Goal: Task Accomplishment & Management: Understand process/instructions

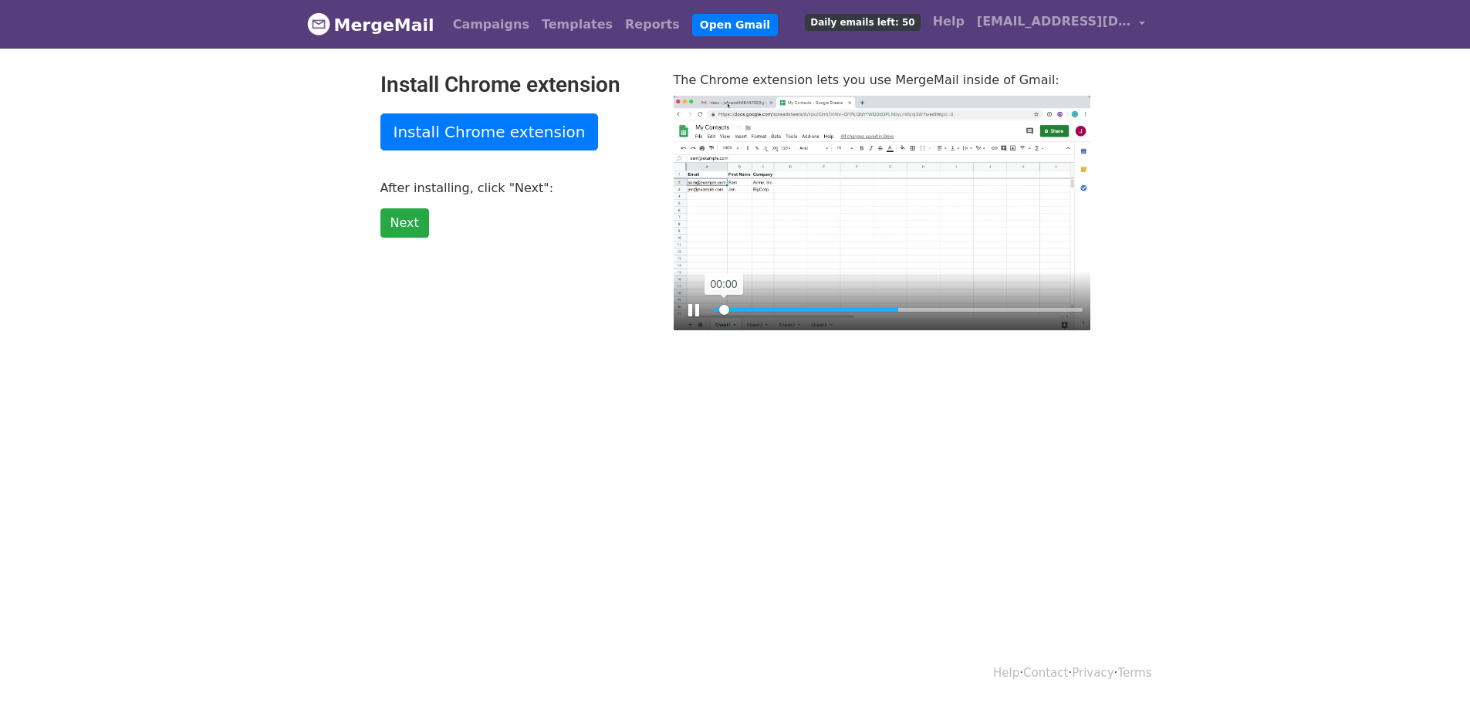
click at [724, 307] on input "Seek" at bounding box center [898, 310] width 369 height 15
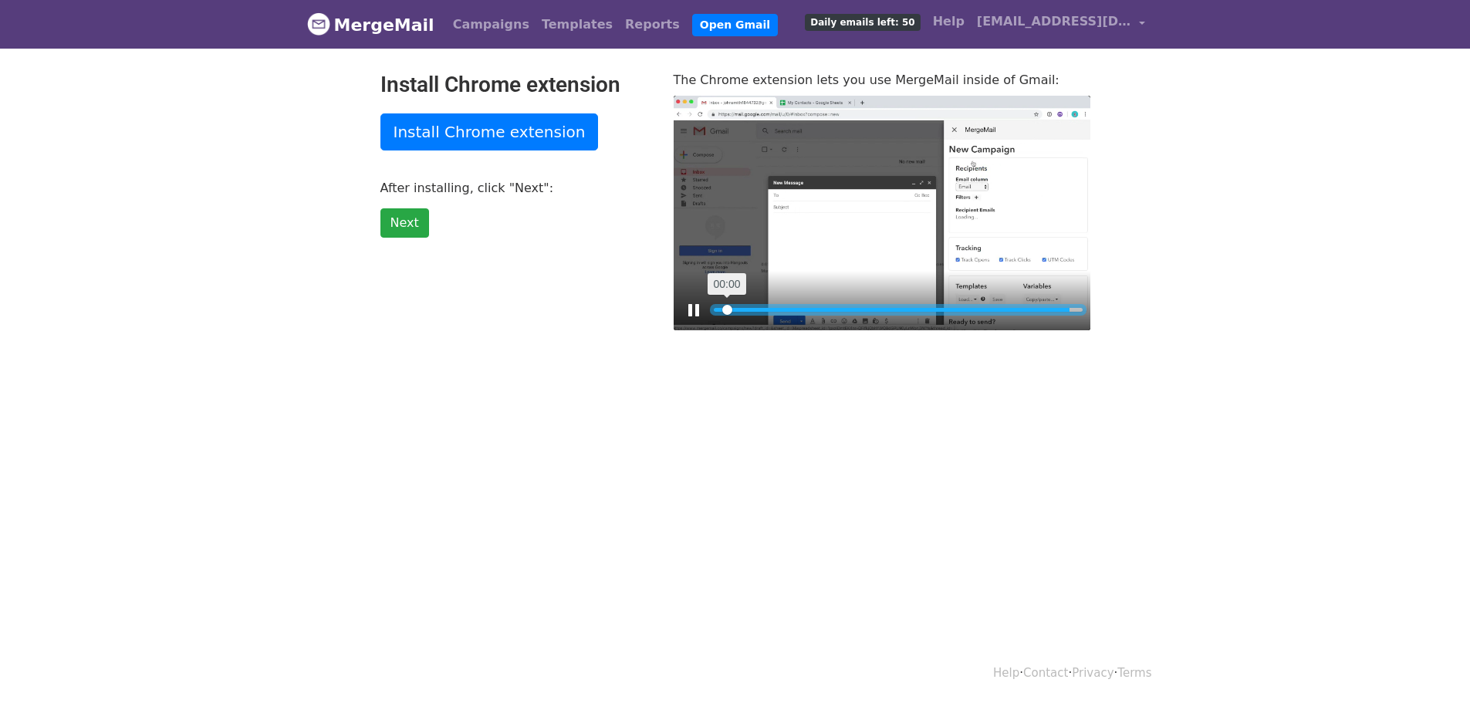
click at [727, 306] on input "Seek" at bounding box center [898, 310] width 369 height 15
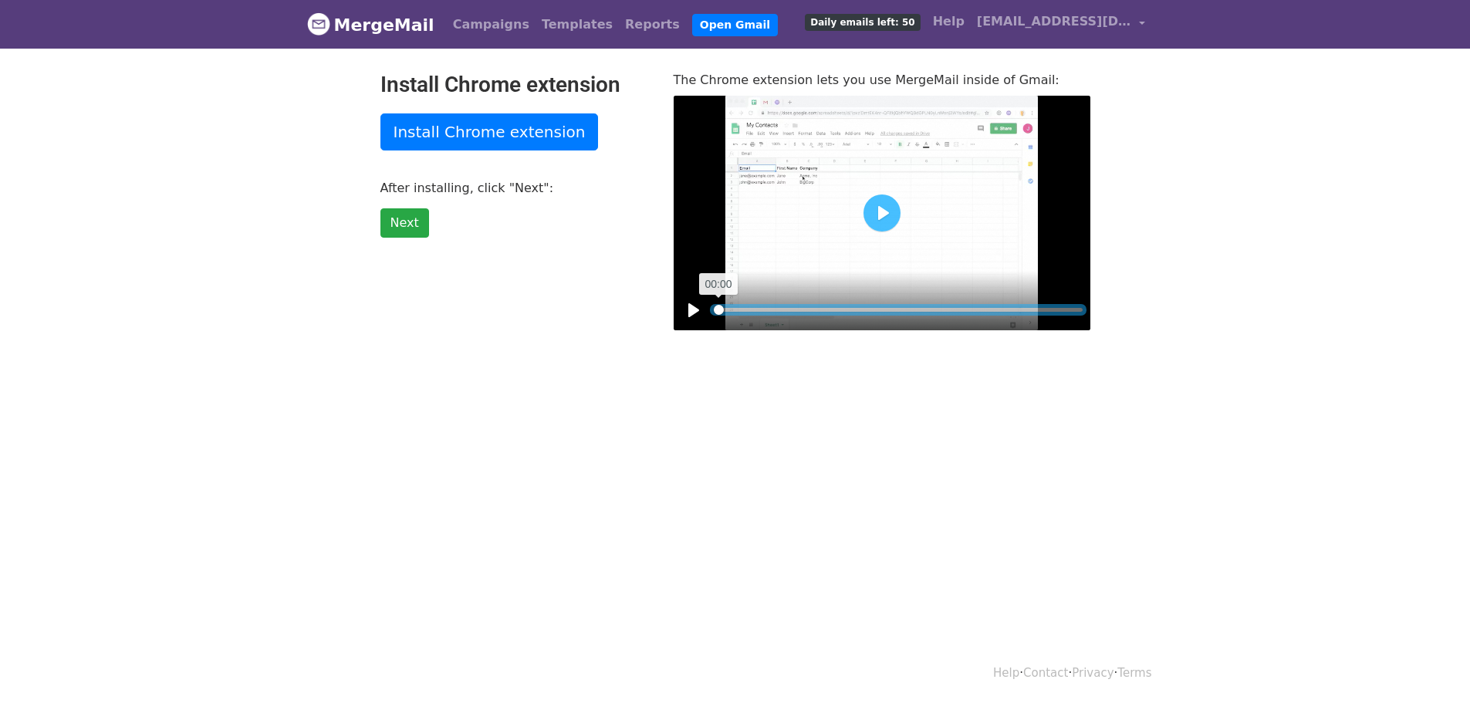
click at [715, 305] on input "Seek" at bounding box center [898, 310] width 369 height 15
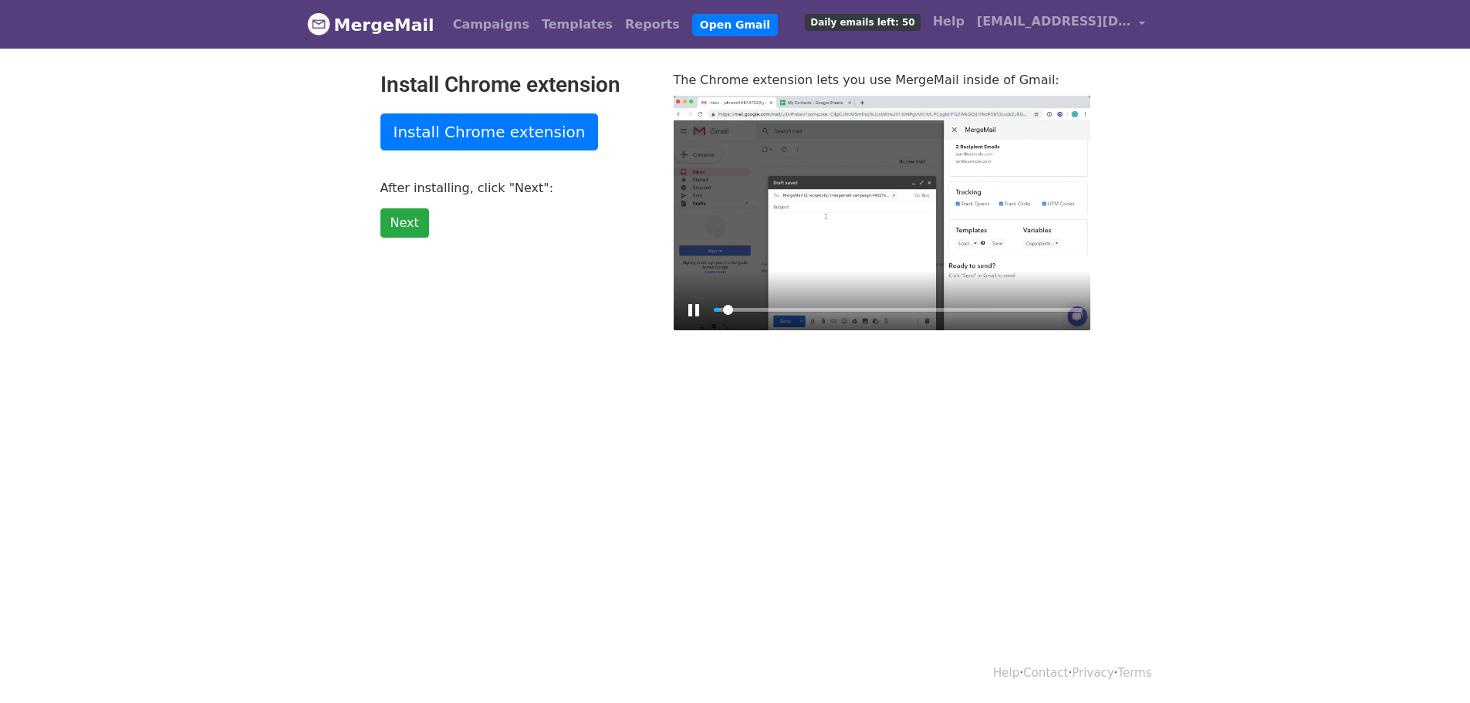
click at [837, 186] on div at bounding box center [882, 213] width 417 height 235
click at [805, 222] on div at bounding box center [882, 213] width 417 height 235
click at [787, 311] on input "Seek" at bounding box center [898, 310] width 369 height 15
click at [756, 309] on input "Seek" at bounding box center [898, 310] width 369 height 15
click at [739, 307] on input "Seek" at bounding box center [898, 310] width 369 height 15
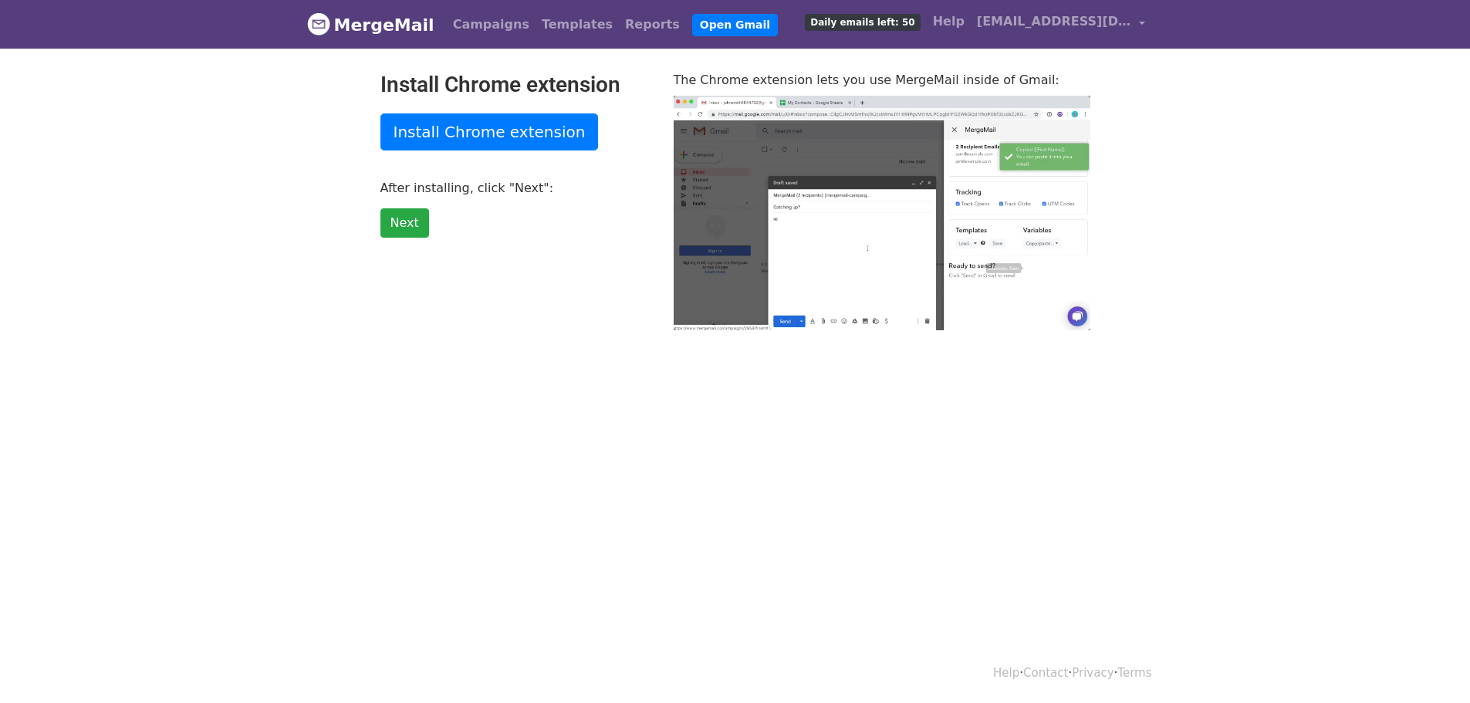
click at [556, 391] on body "MergeMail Campaigns Templates Reports Open Gmail Daily emails left: 50 Help ppt…" at bounding box center [735, 196] width 1470 height 392
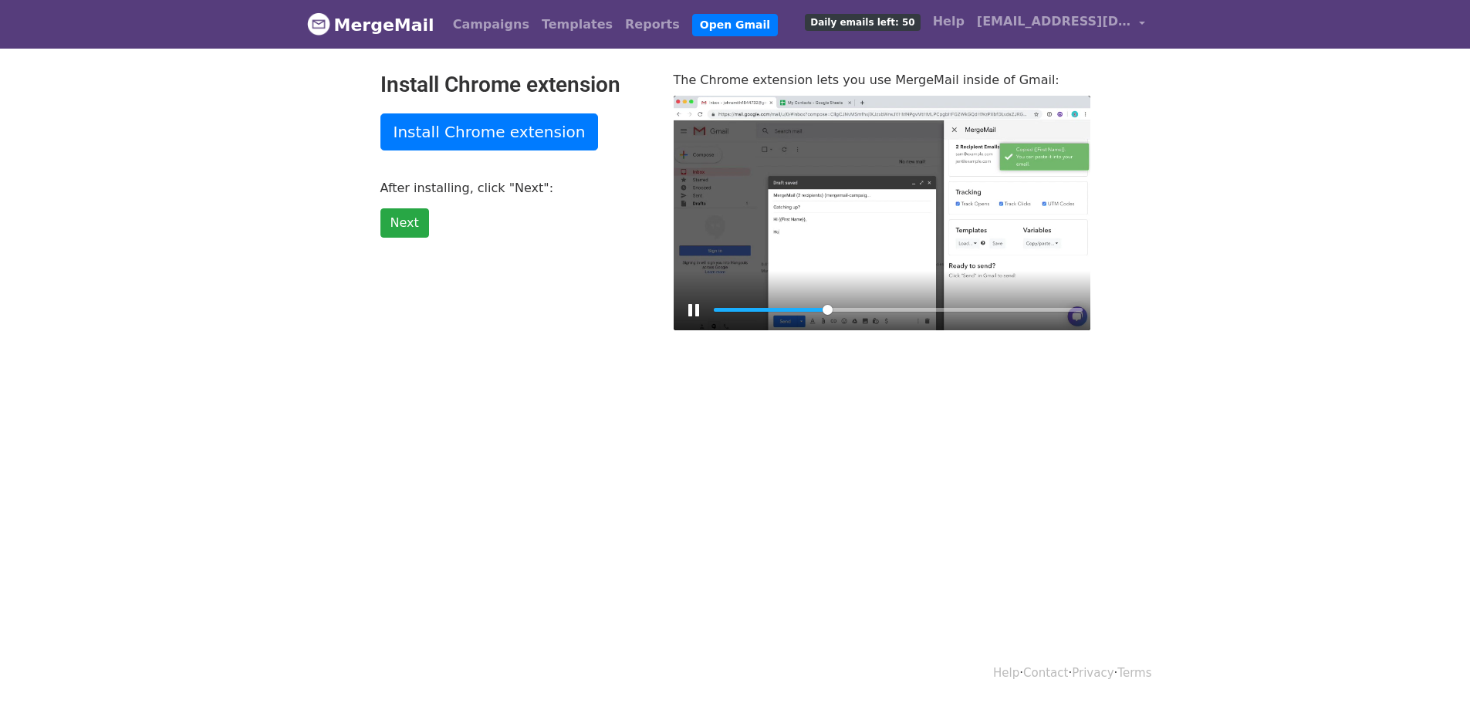
click at [702, 212] on div at bounding box center [882, 213] width 417 height 235
click at [825, 228] on div at bounding box center [882, 213] width 417 height 235
click at [729, 312] on input "Seek" at bounding box center [898, 310] width 369 height 15
click at [870, 194] on div at bounding box center [882, 213] width 417 height 235
click at [743, 304] on input "Seek" at bounding box center [898, 310] width 369 height 15
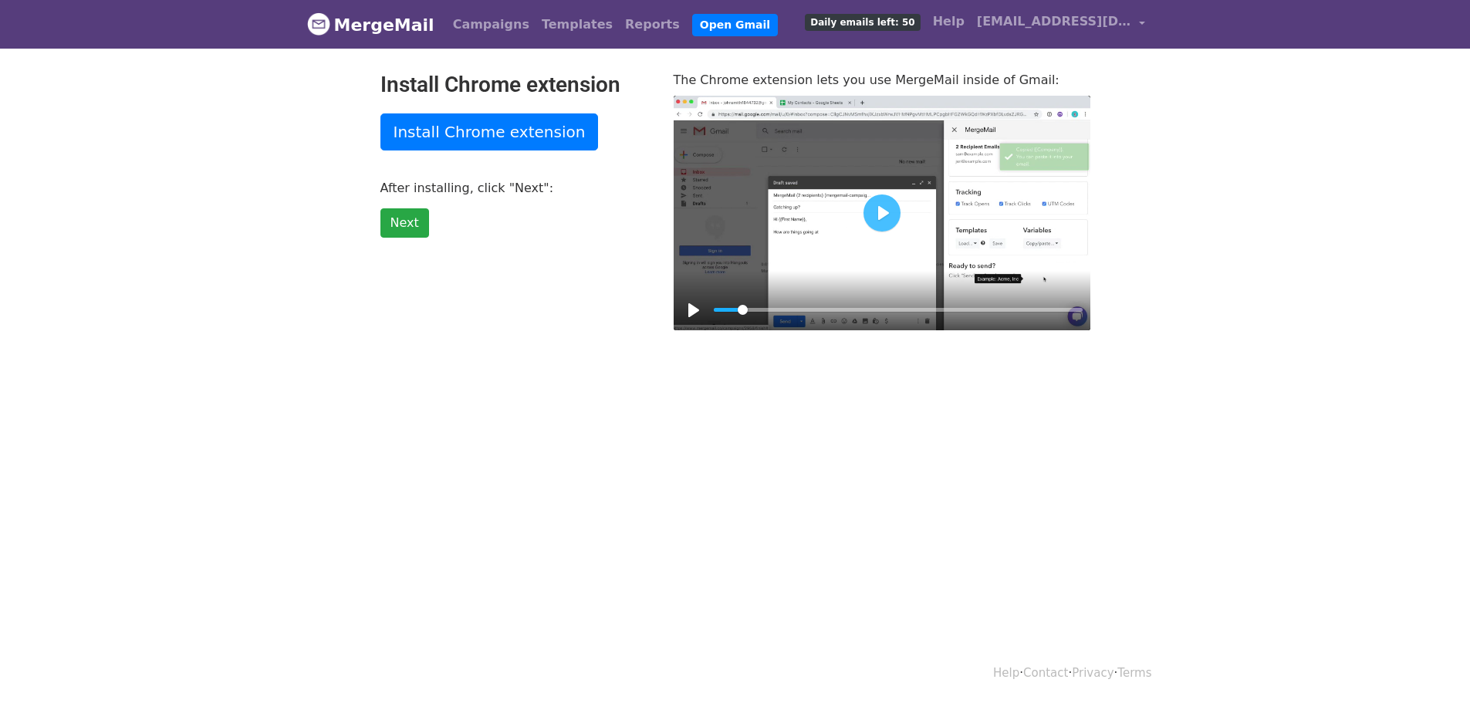
click at [791, 222] on div at bounding box center [882, 213] width 417 height 235
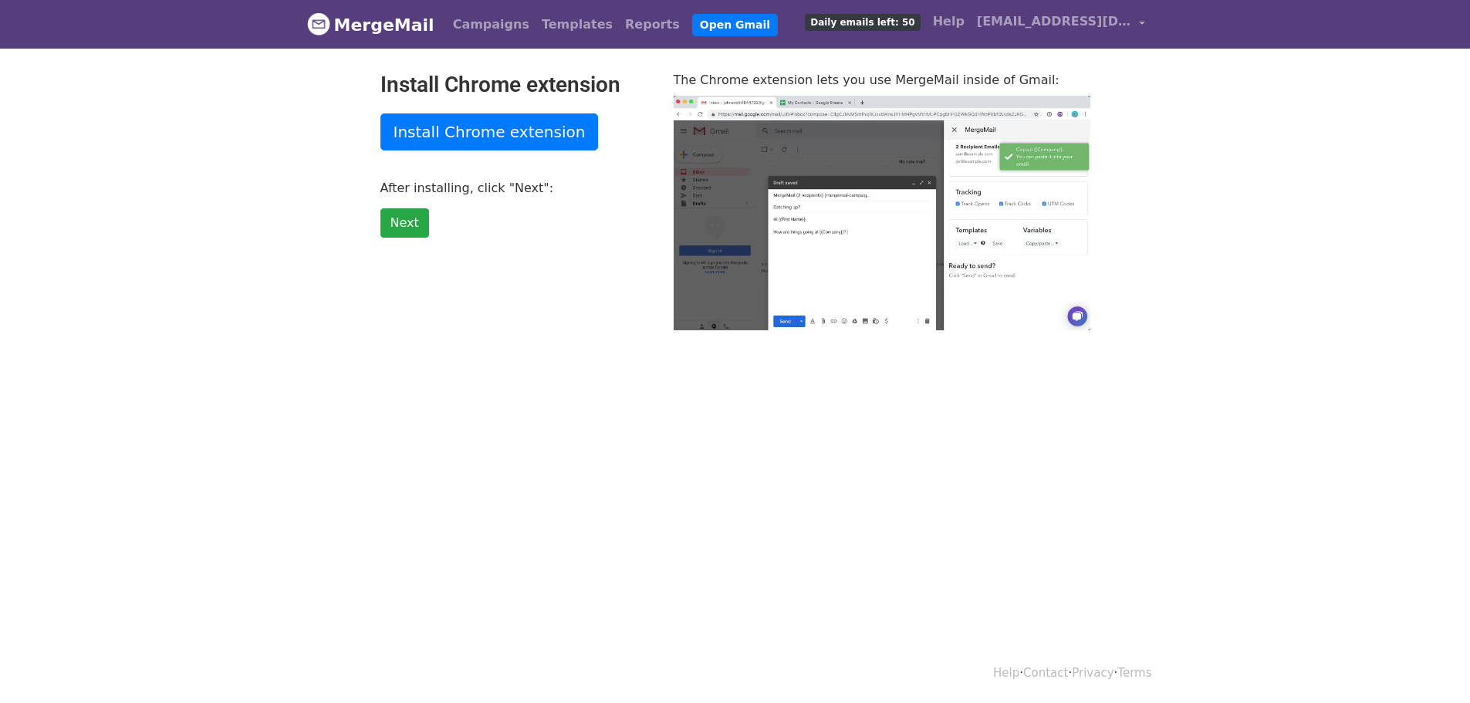
click at [791, 222] on div at bounding box center [882, 213] width 417 height 235
type input "11.54"
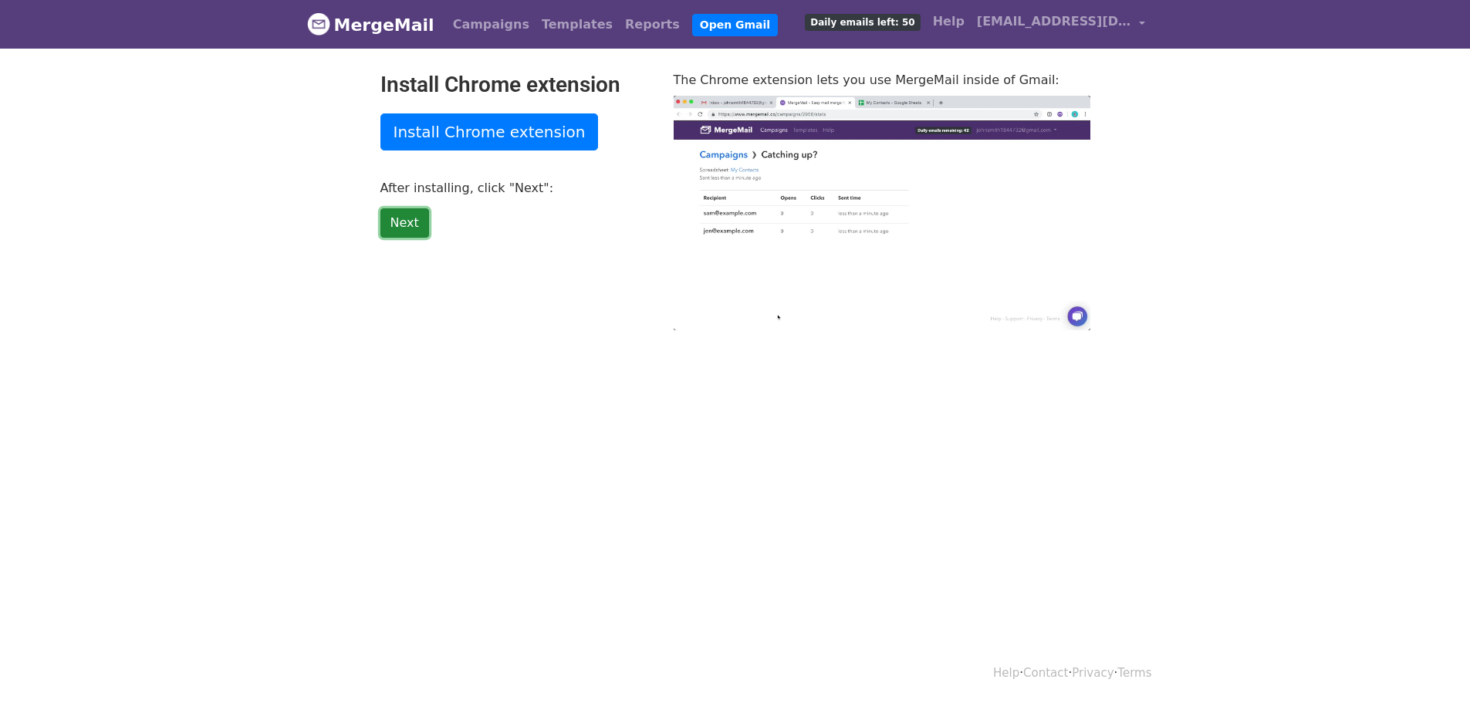
click at [393, 228] on link "Next" at bounding box center [405, 222] width 49 height 29
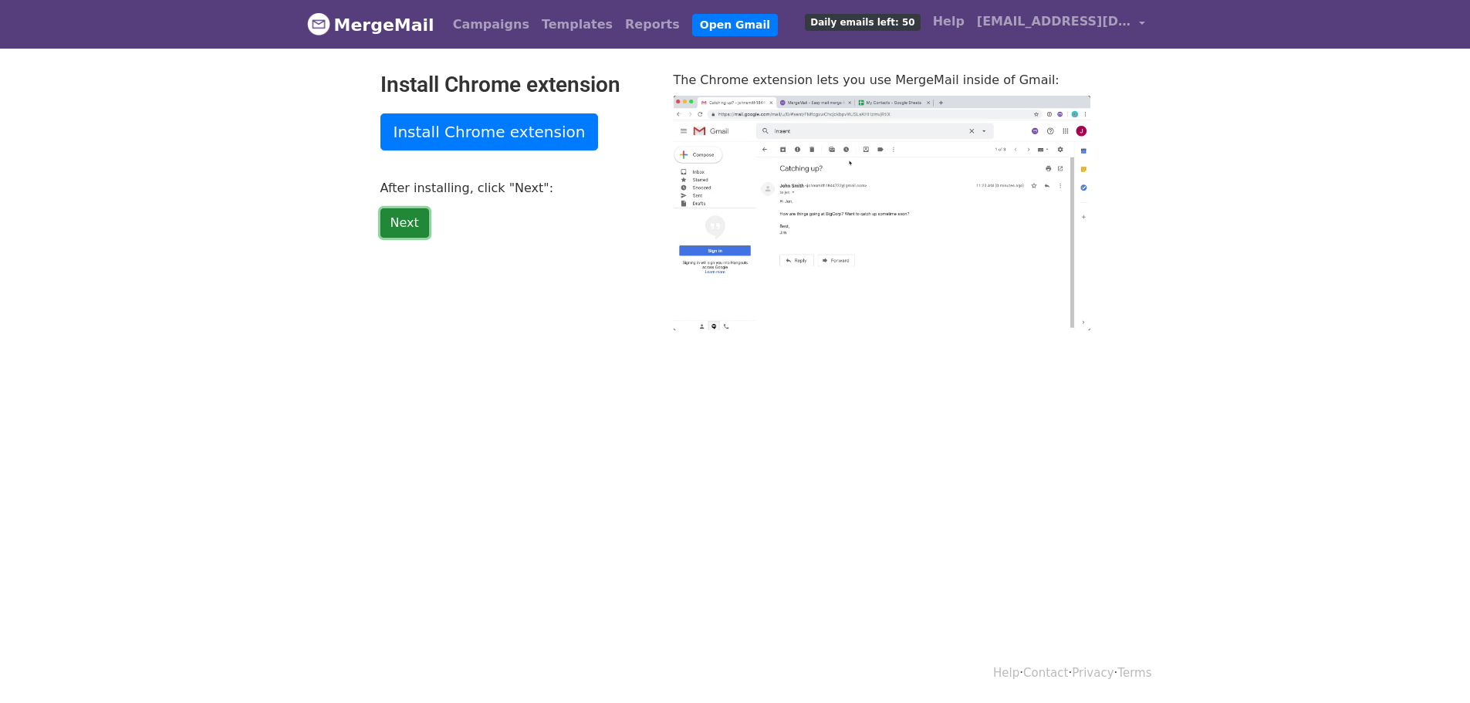
type input "29.9"
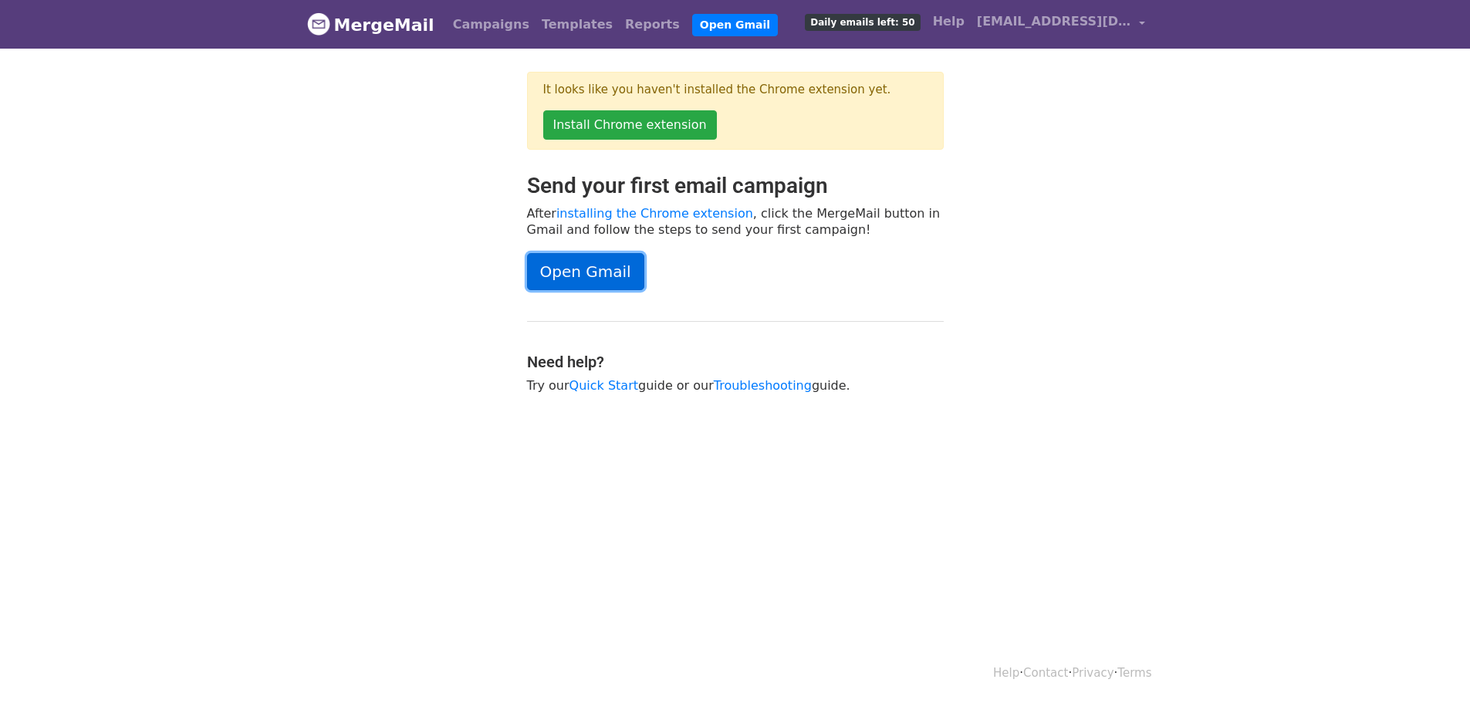
click at [583, 278] on link "Open Gmail" at bounding box center [585, 271] width 117 height 37
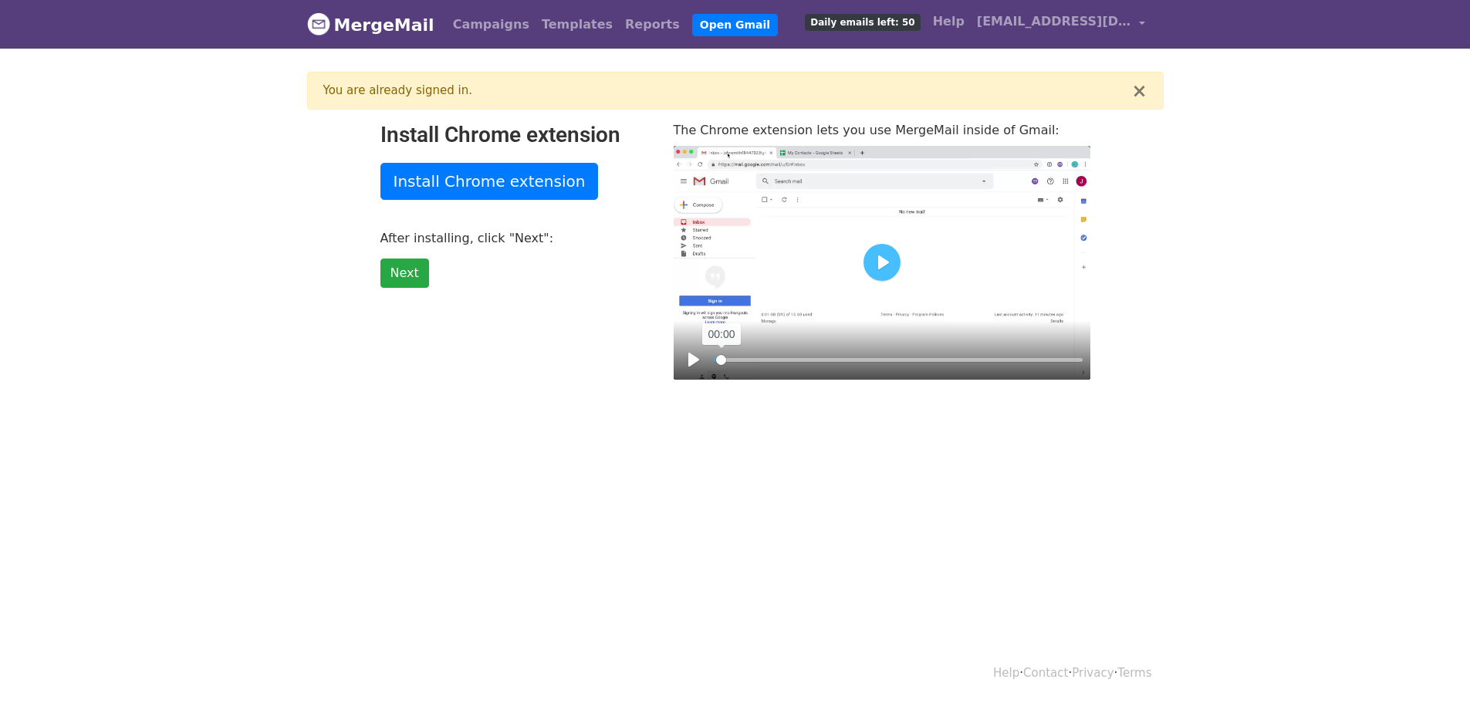
click at [722, 353] on input "Seek" at bounding box center [898, 360] width 369 height 15
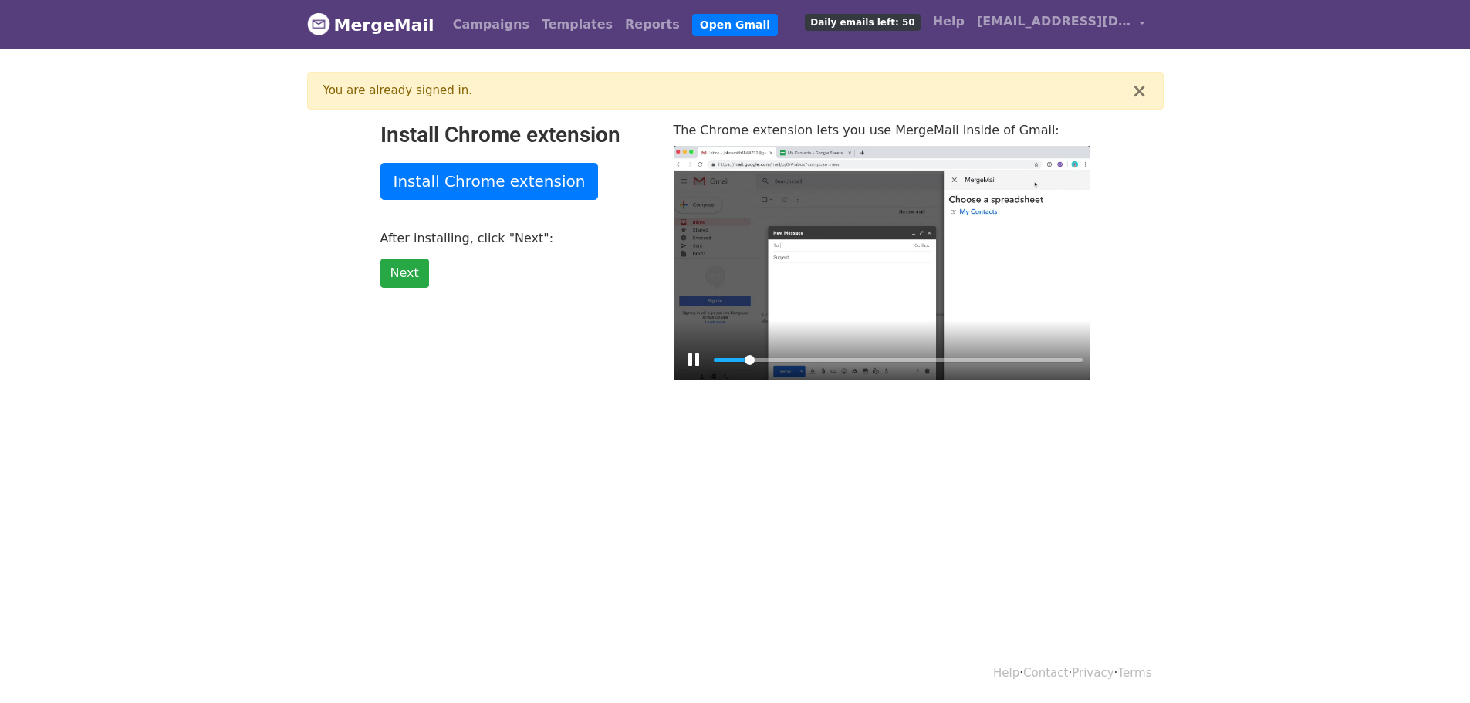
click at [849, 299] on div at bounding box center [882, 263] width 417 height 235
click at [754, 363] on input "Seek" at bounding box center [898, 360] width 369 height 15
click at [741, 357] on input "Seek" at bounding box center [898, 360] width 369 height 15
click at [736, 359] on input "Seek" at bounding box center [898, 360] width 369 height 15
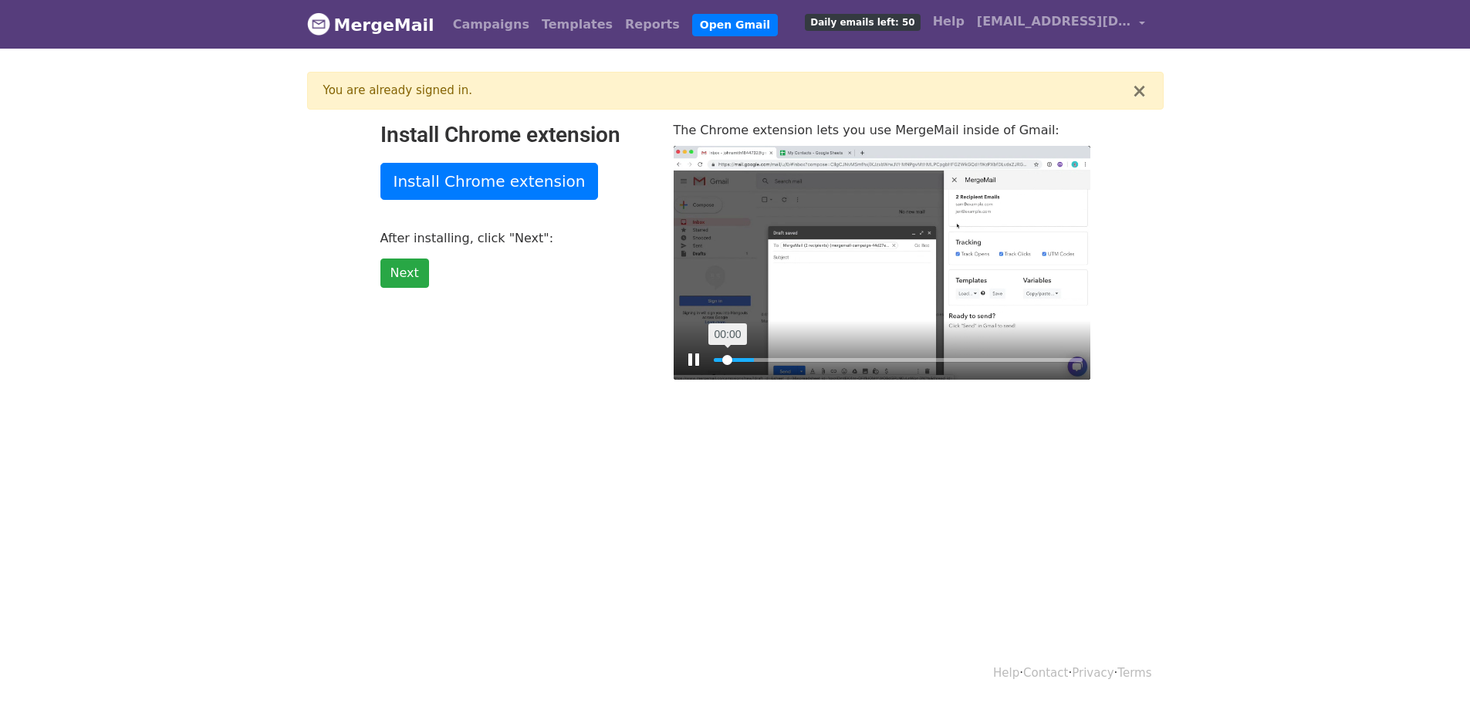
click at [728, 361] on input "Seek" at bounding box center [898, 360] width 369 height 15
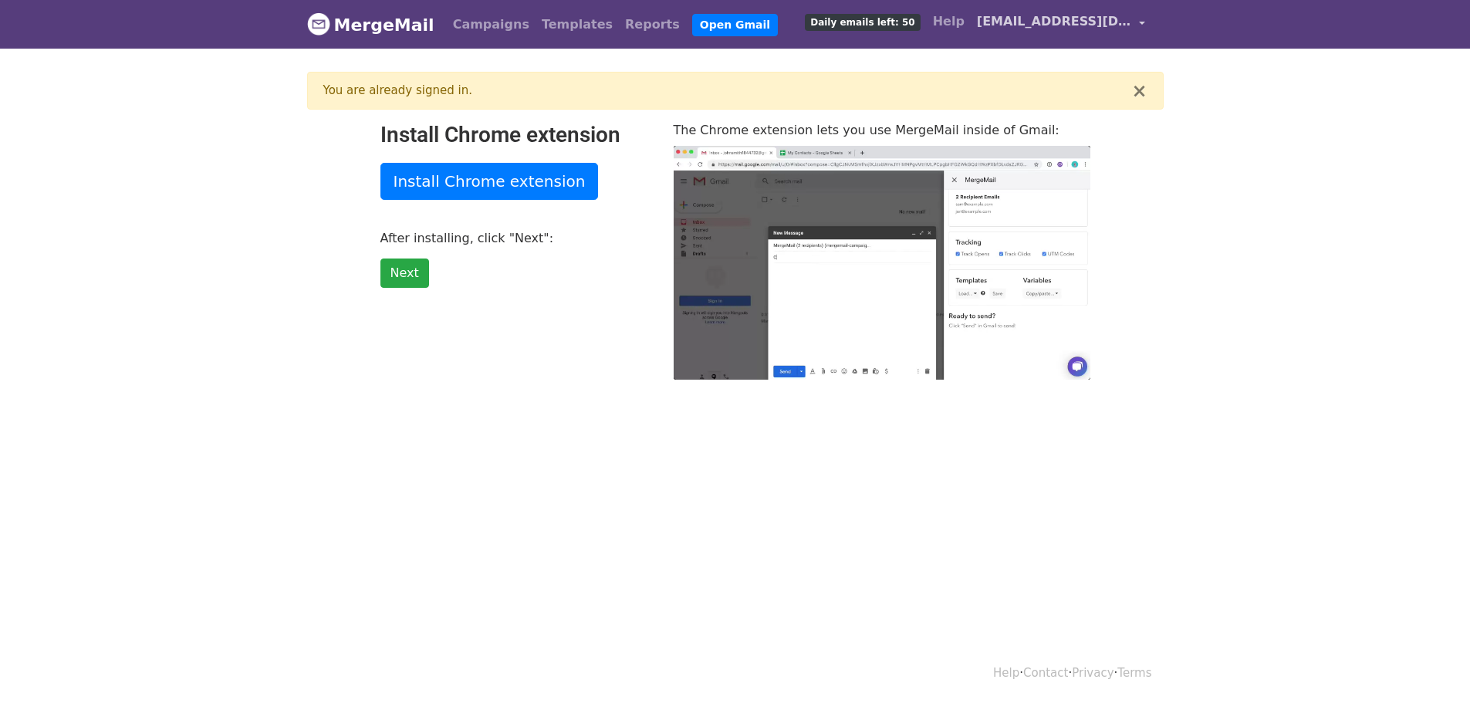
type input "47.45"
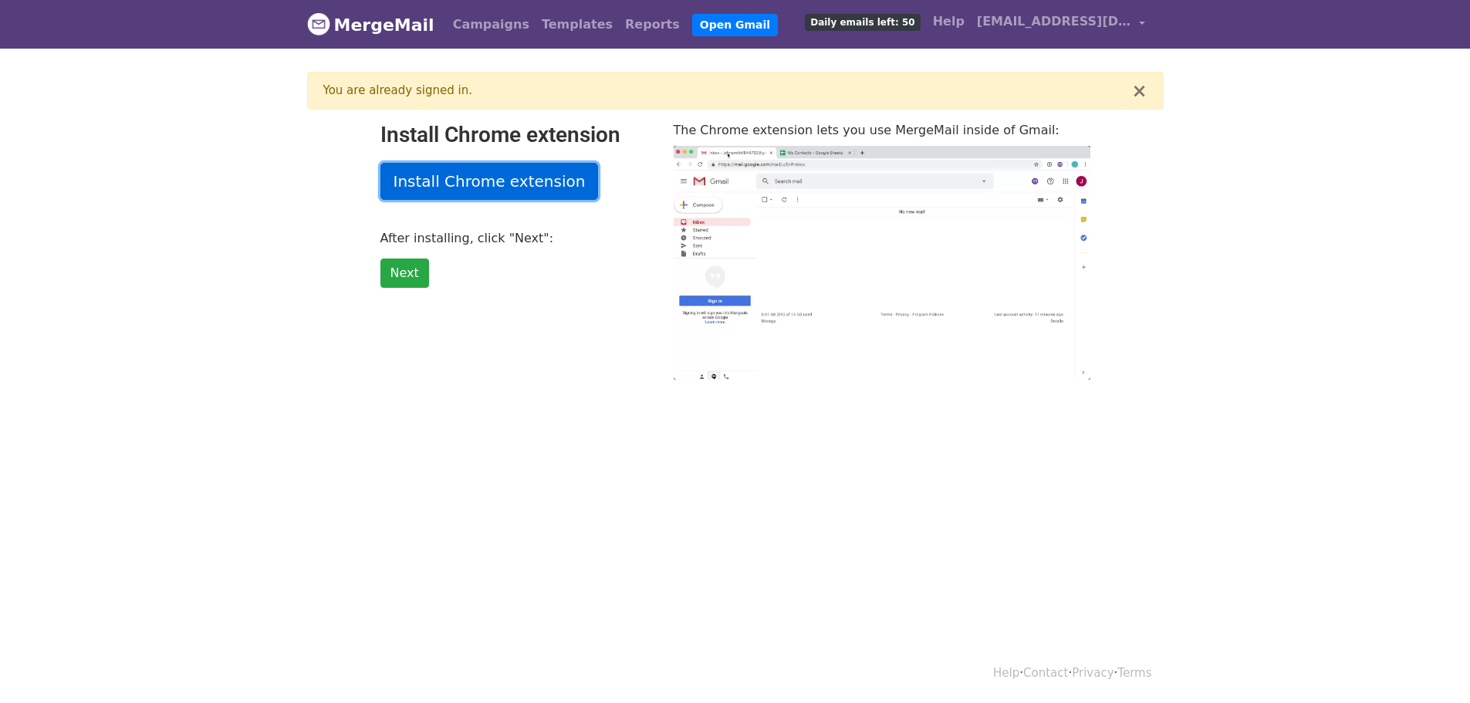
click at [430, 173] on link "Install Chrome extension" at bounding box center [490, 181] width 218 height 37
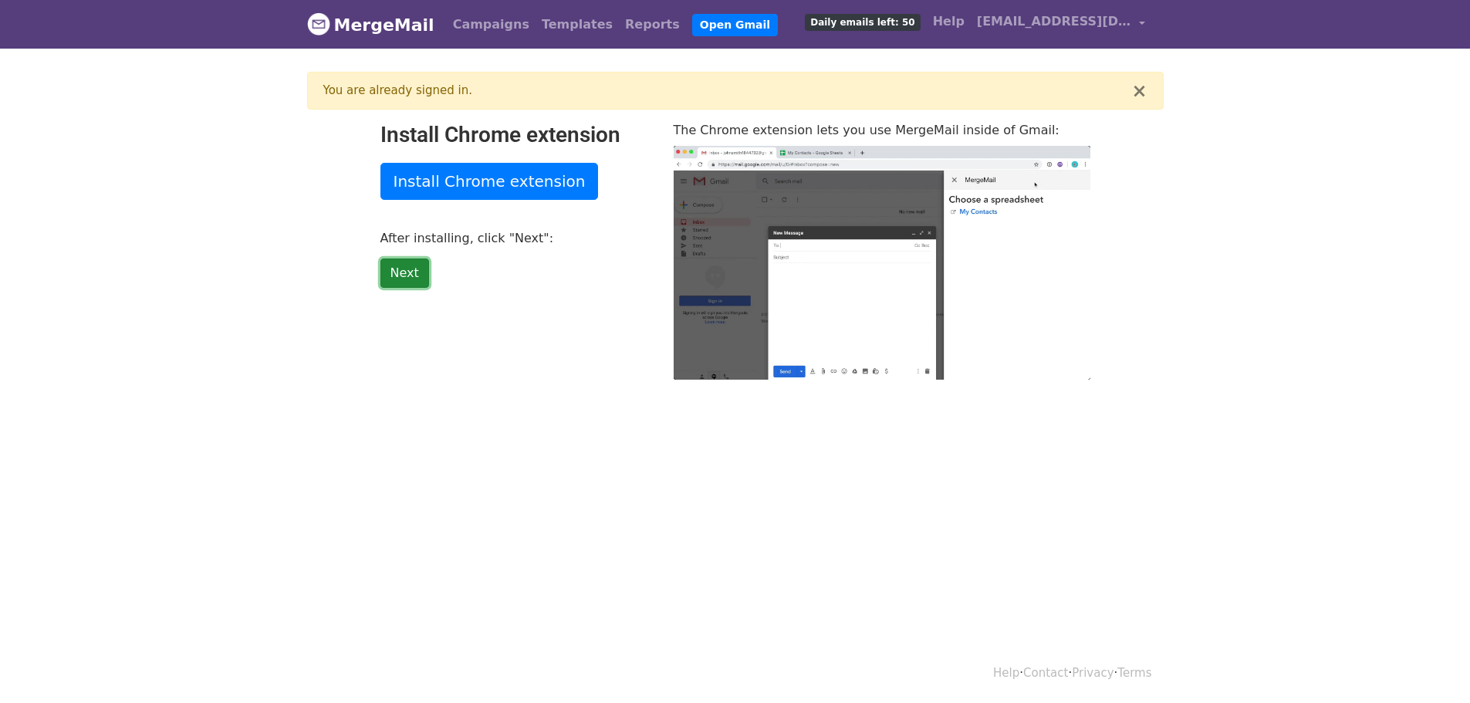
click at [424, 279] on link "Next" at bounding box center [405, 273] width 49 height 29
type input "25.52"
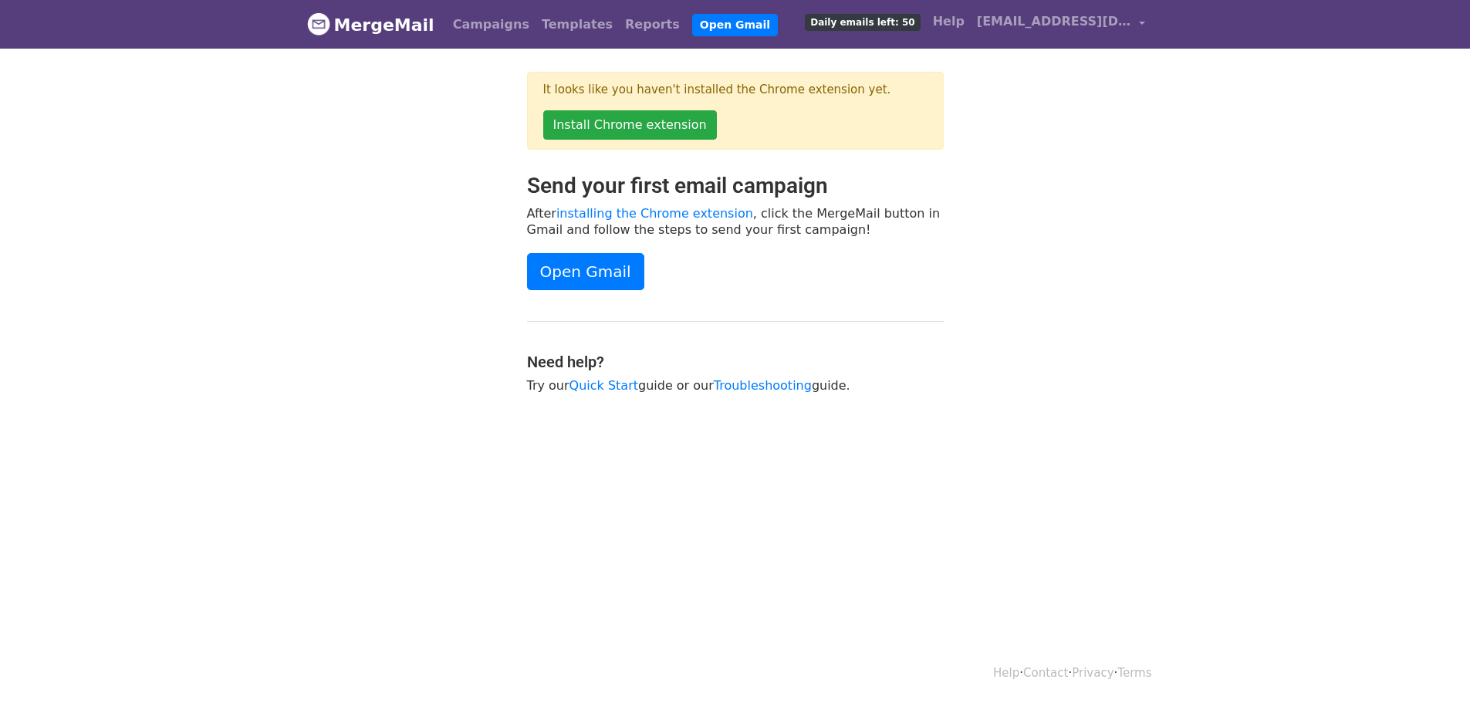
click at [884, 25] on span "Daily emails left: 50" at bounding box center [862, 22] width 115 height 17
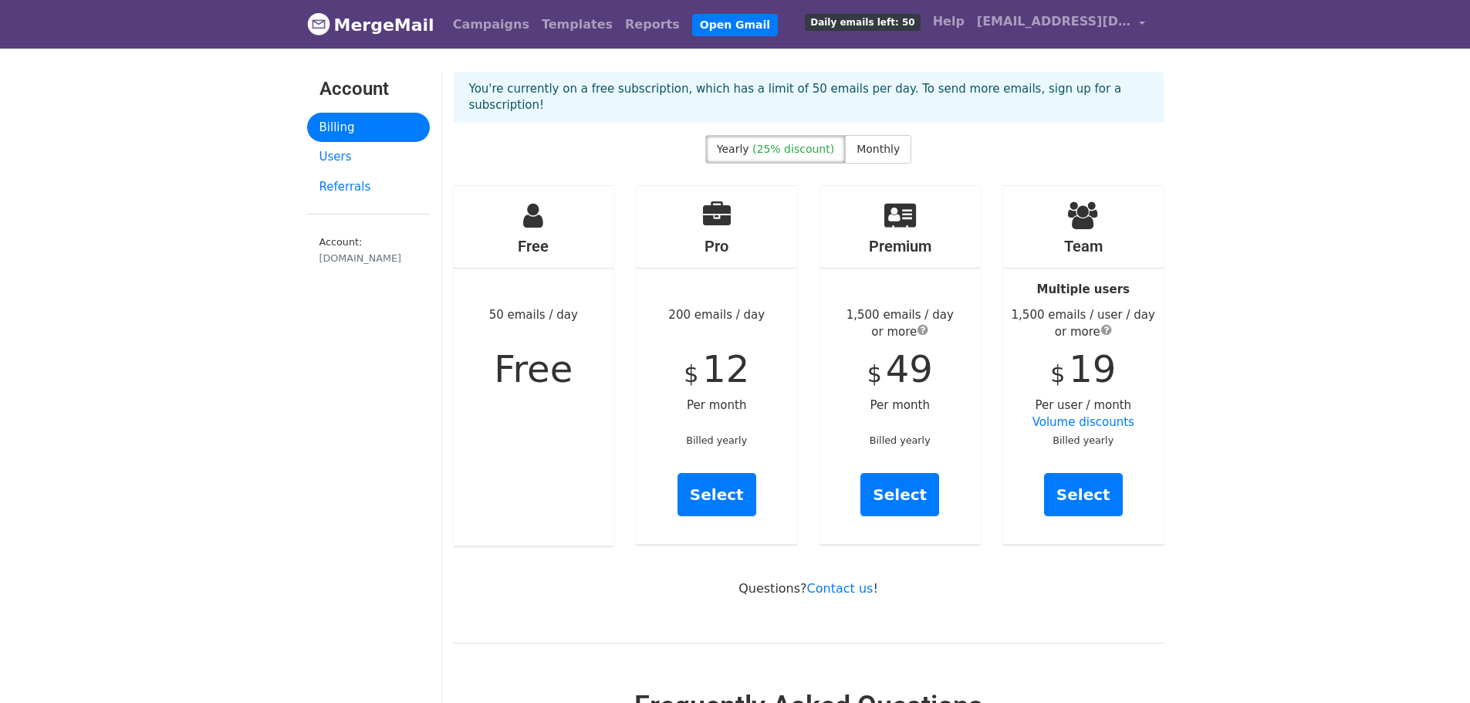
click at [391, 18] on link "MergeMail" at bounding box center [370, 24] width 127 height 32
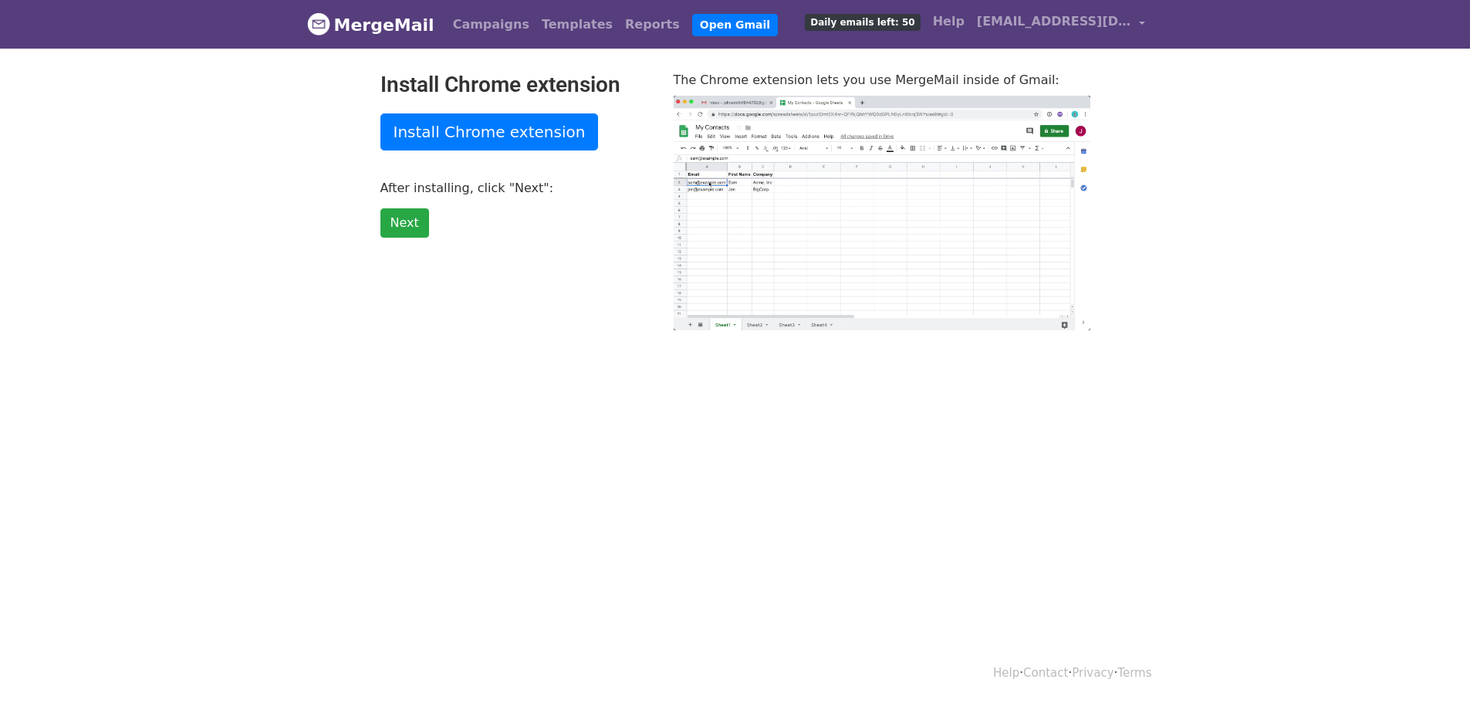
type input "26.46"
